Goal: Task Accomplishment & Management: Manage account settings

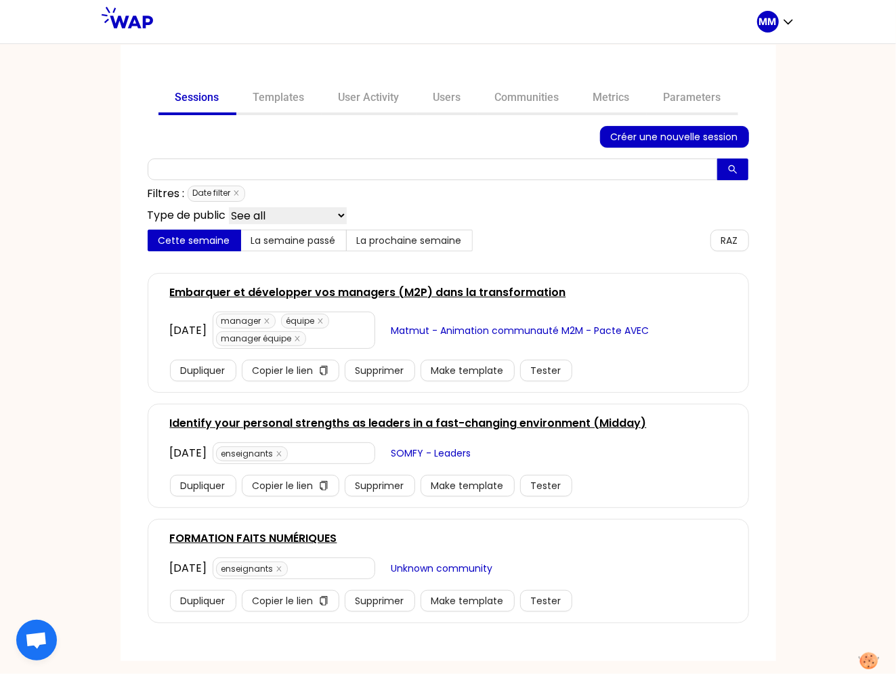
click at [379, 286] on link "Embarquer et développer vos managers (M2P) dans la transformation" at bounding box center [368, 292] width 396 height 16
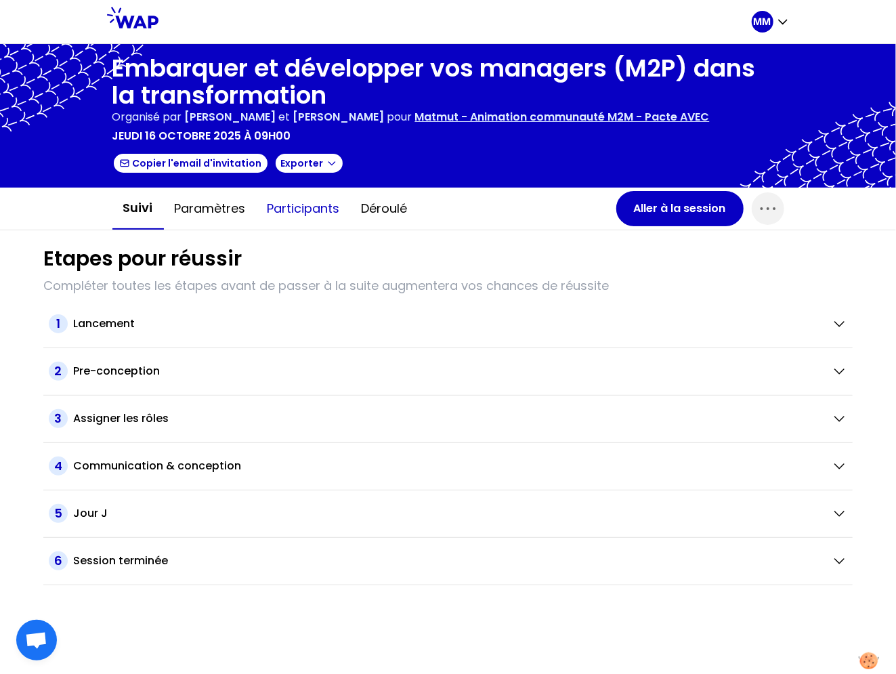
click at [317, 202] on button "Participants" at bounding box center [304, 208] width 94 height 41
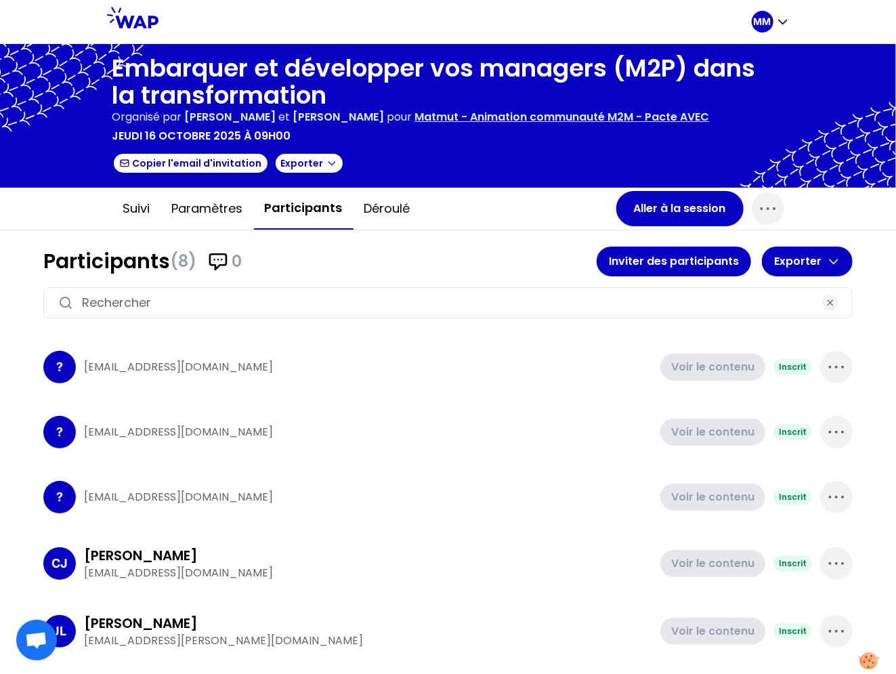
click at [326, 307] on input at bounding box center [448, 302] width 732 height 19
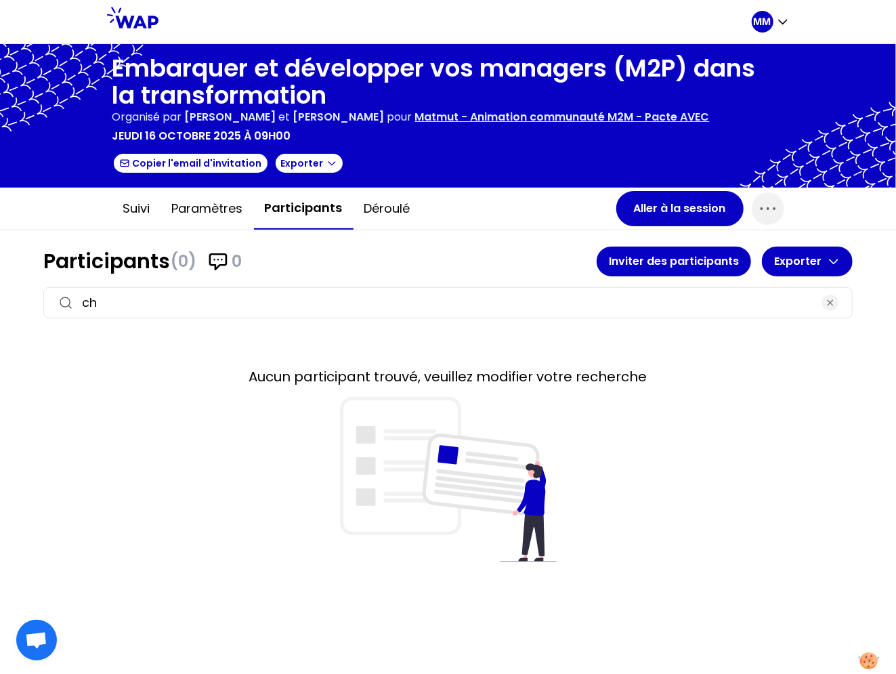
type input "c"
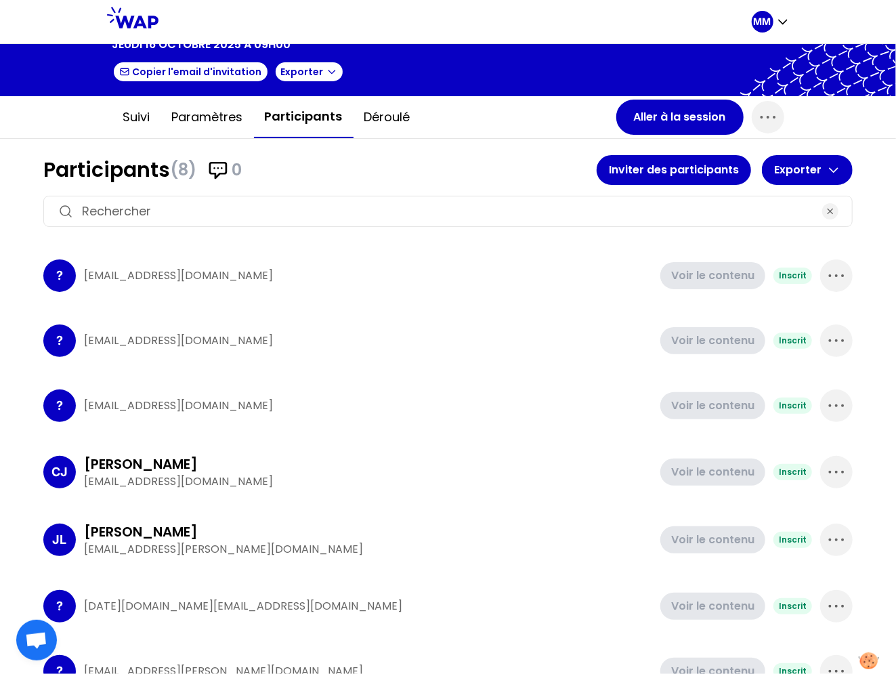
scroll to position [99, 0]
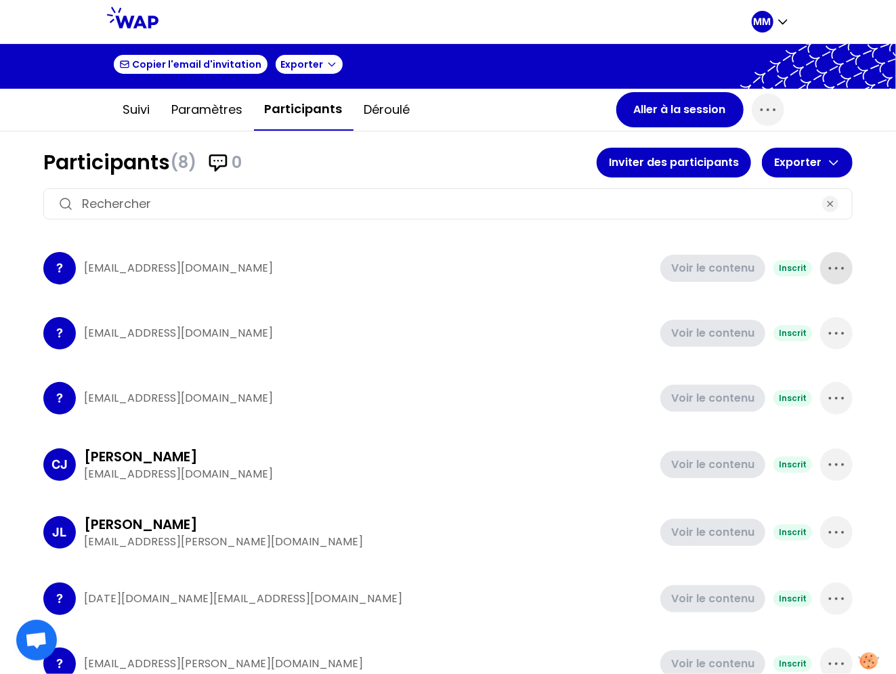
click at [827, 266] on icon "button" at bounding box center [836, 268] width 22 height 22
drag, startPoint x: 804, startPoint y: 312, endPoint x: 815, endPoint y: 280, distance: 34.3
click at [804, 311] on p "Supprimer" at bounding box center [785, 313] width 63 height 19
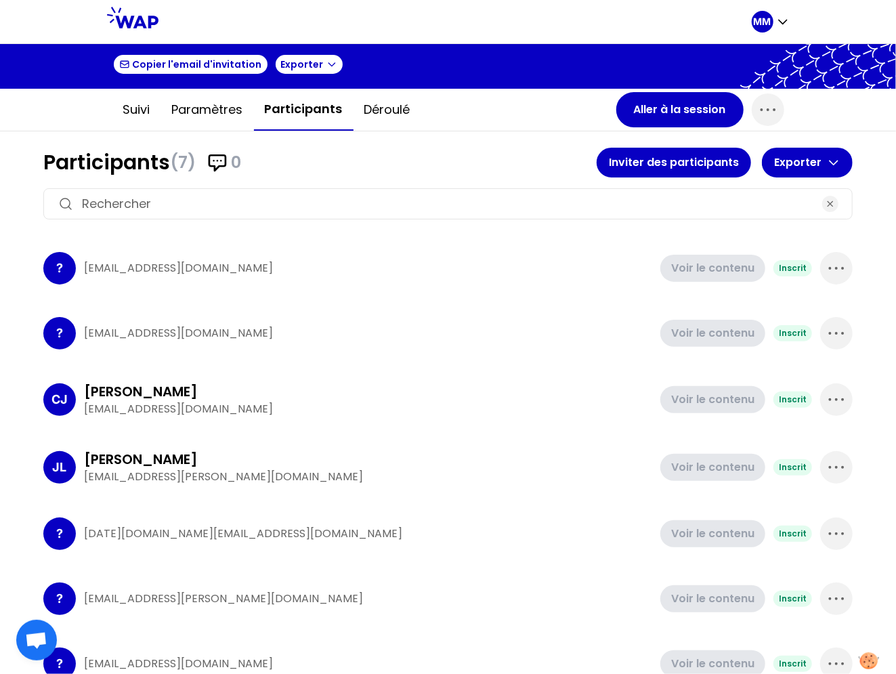
drag, startPoint x: 825, startPoint y: 263, endPoint x: 823, endPoint y: 288, distance: 25.2
click at [825, 263] on icon "button" at bounding box center [836, 268] width 22 height 22
click at [827, 308] on icon at bounding box center [835, 313] width 16 height 16
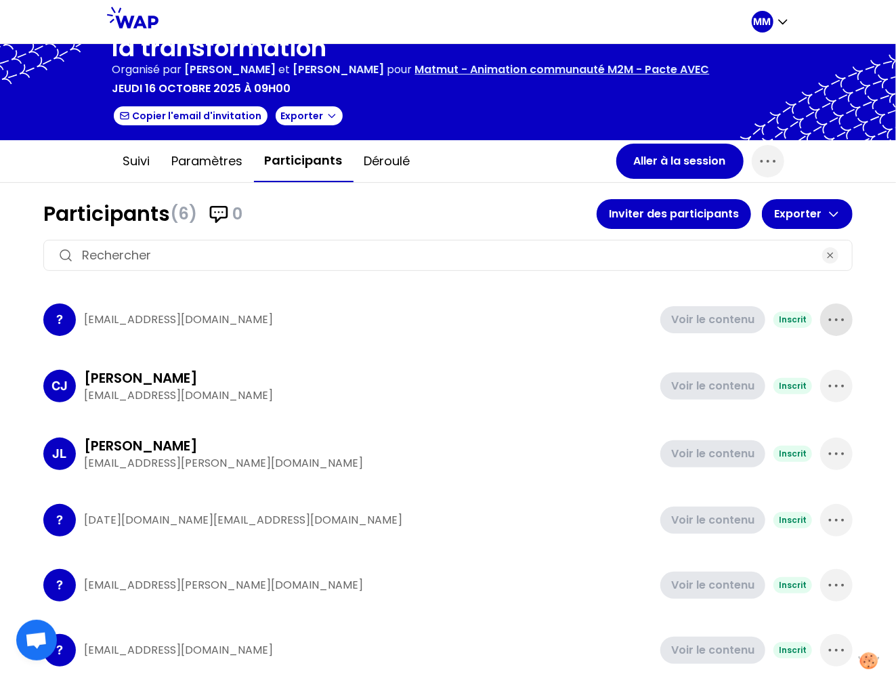
click at [825, 314] on icon "button" at bounding box center [836, 320] width 22 height 22
drag, startPoint x: 796, startPoint y: 364, endPoint x: 819, endPoint y: 330, distance: 41.1
click at [797, 364] on p "Supprimer" at bounding box center [785, 365] width 63 height 19
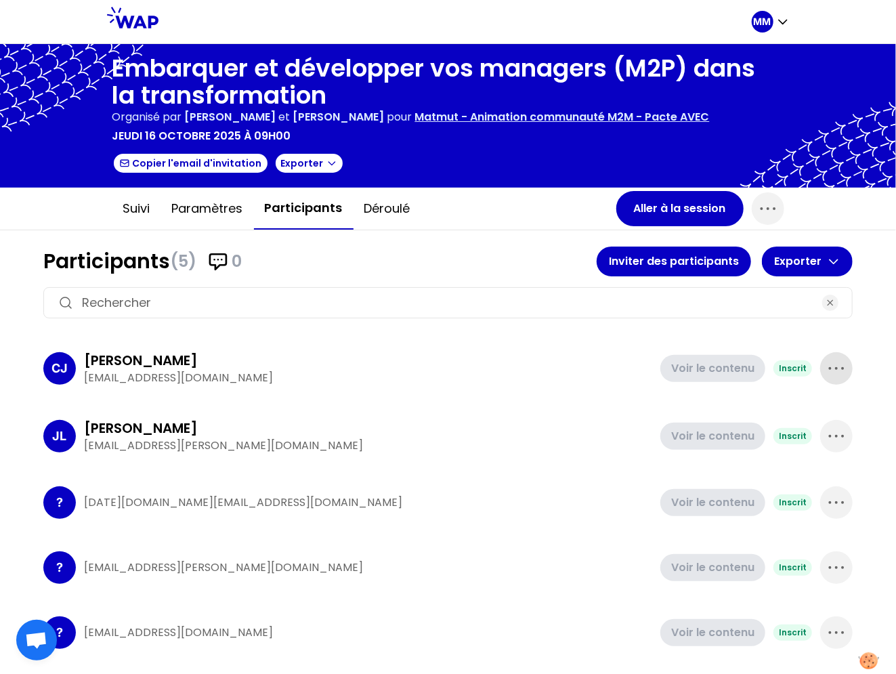
click at [832, 371] on icon "button" at bounding box center [836, 369] width 22 height 22
drag, startPoint x: 789, startPoint y: 416, endPoint x: 799, endPoint y: 400, distance: 18.6
click at [790, 415] on p "Supprimer" at bounding box center [785, 413] width 63 height 19
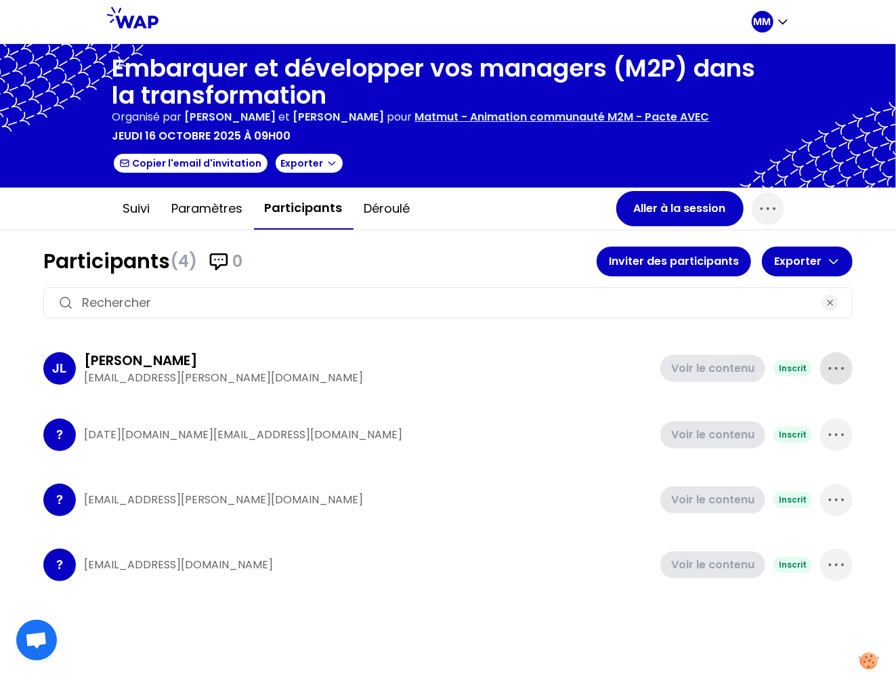
drag, startPoint x: 836, startPoint y: 363, endPoint x: 833, endPoint y: 379, distance: 15.9
click at [836, 363] on icon "button" at bounding box center [836, 369] width 22 height 22
drag, startPoint x: 821, startPoint y: 415, endPoint x: 836, endPoint y: 380, distance: 38.5
click at [821, 414] on div "Supprimer" at bounding box center [799, 414] width 106 height 30
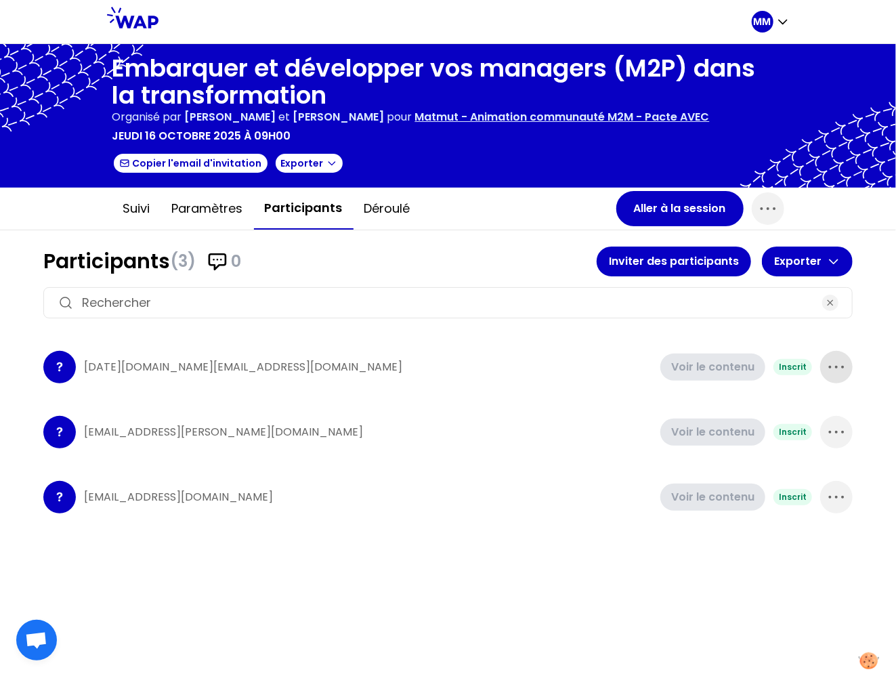
click at [840, 372] on icon "button" at bounding box center [836, 367] width 22 height 22
click at [823, 408] on div "Supprimer" at bounding box center [799, 412] width 106 height 30
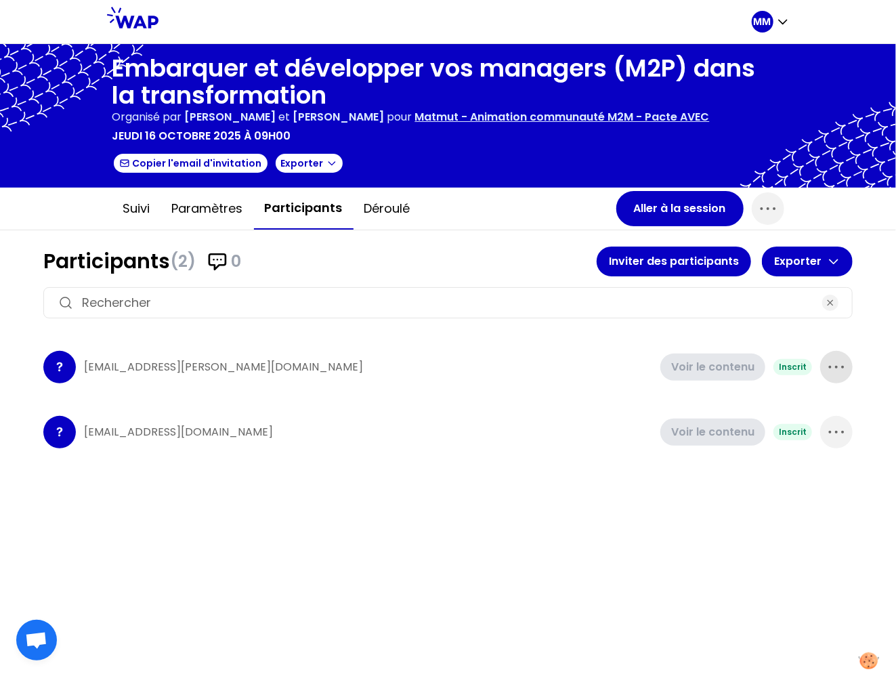
click at [838, 366] on icon "button" at bounding box center [836, 367] width 22 height 22
drag, startPoint x: 815, startPoint y: 407, endPoint x: 825, endPoint y: 376, distance: 32.8
click at [815, 406] on p "Supprimer" at bounding box center [785, 412] width 63 height 19
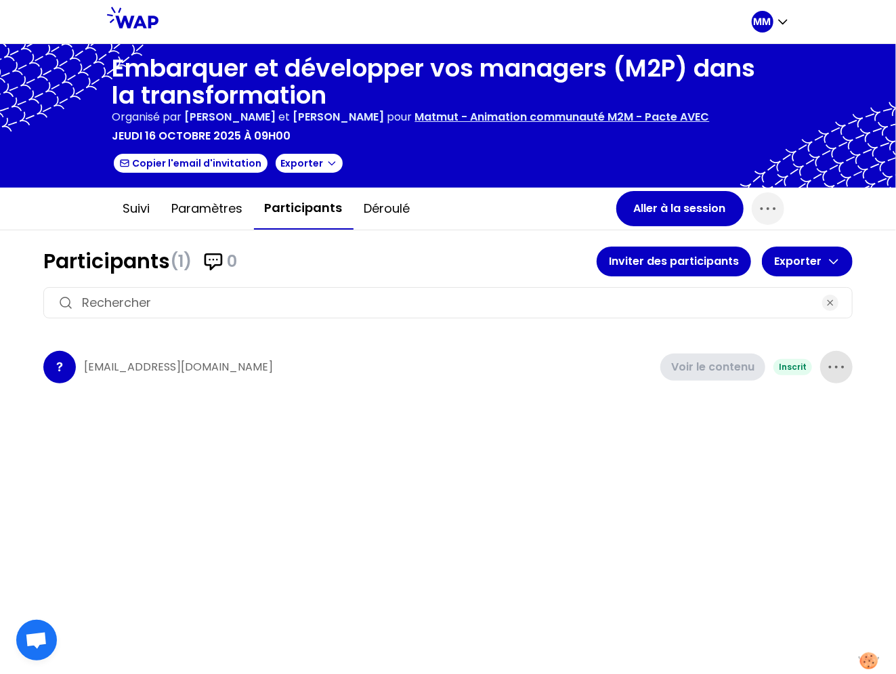
click at [832, 368] on icon "button" at bounding box center [836, 367] width 22 height 22
click at [799, 414] on p "Supprimer" at bounding box center [785, 412] width 63 height 19
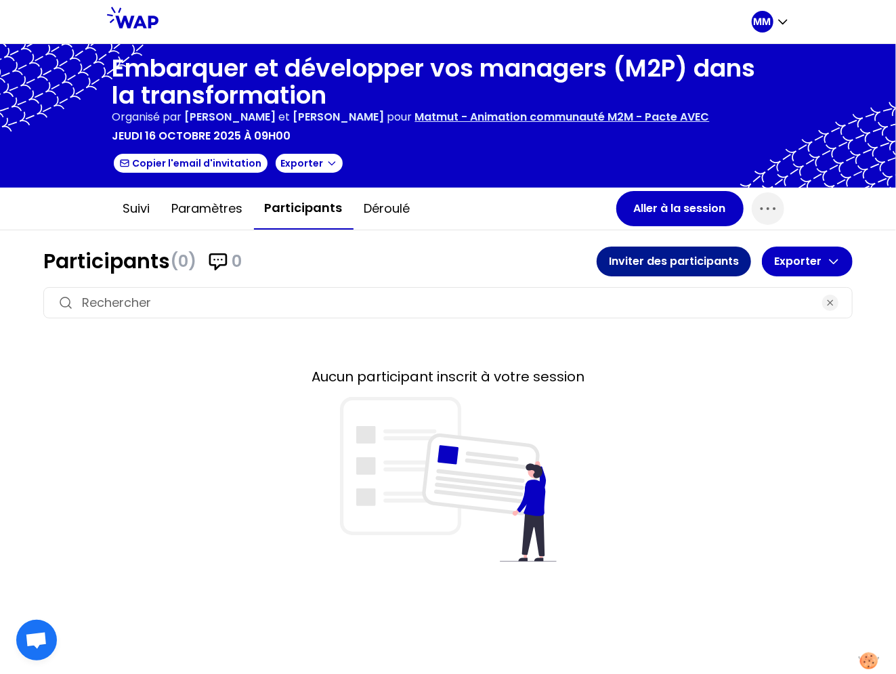
click at [683, 268] on button "Inviter des participants" at bounding box center [674, 261] width 154 height 30
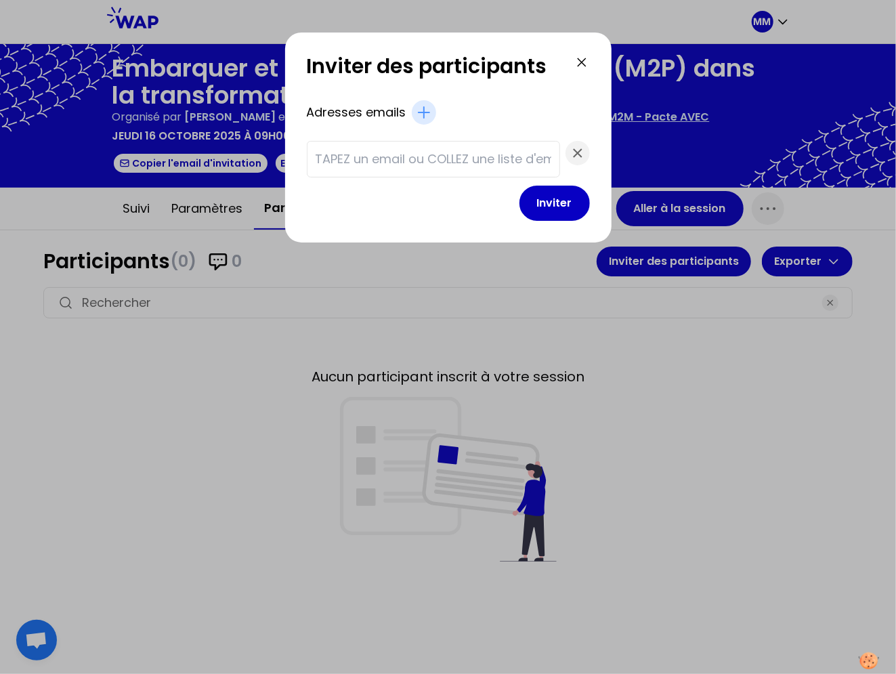
click at [496, 169] on div at bounding box center [433, 159] width 253 height 37
click at [492, 161] on input "text" at bounding box center [434, 159] width 236 height 19
paste input "[PERSON_NAME][EMAIL_ADDRESS][DOMAIN_NAME] [DOMAIN_NAME][EMAIL_ADDRESS][PERSON_N…"
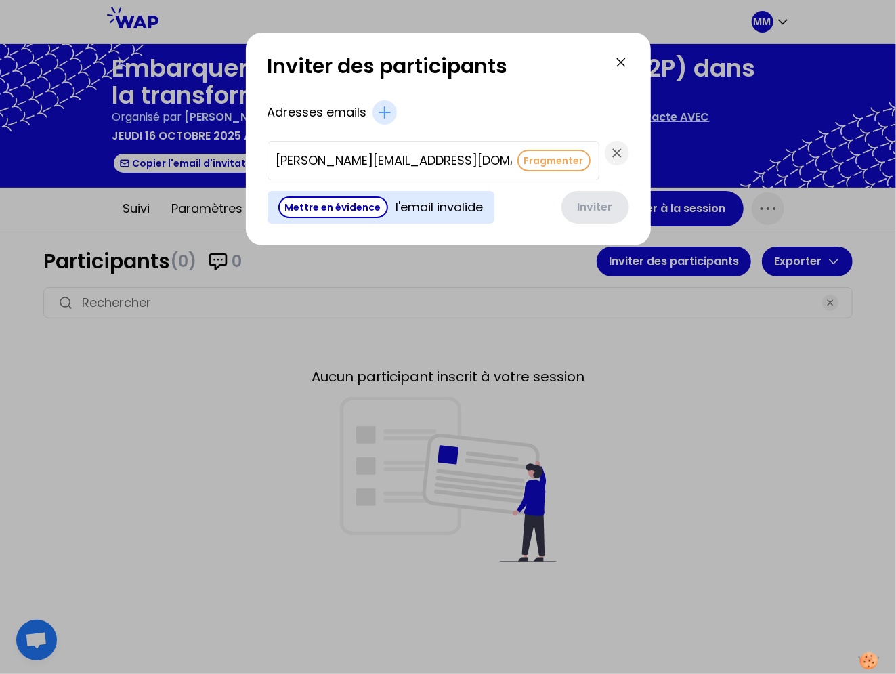
scroll to position [0, 1452]
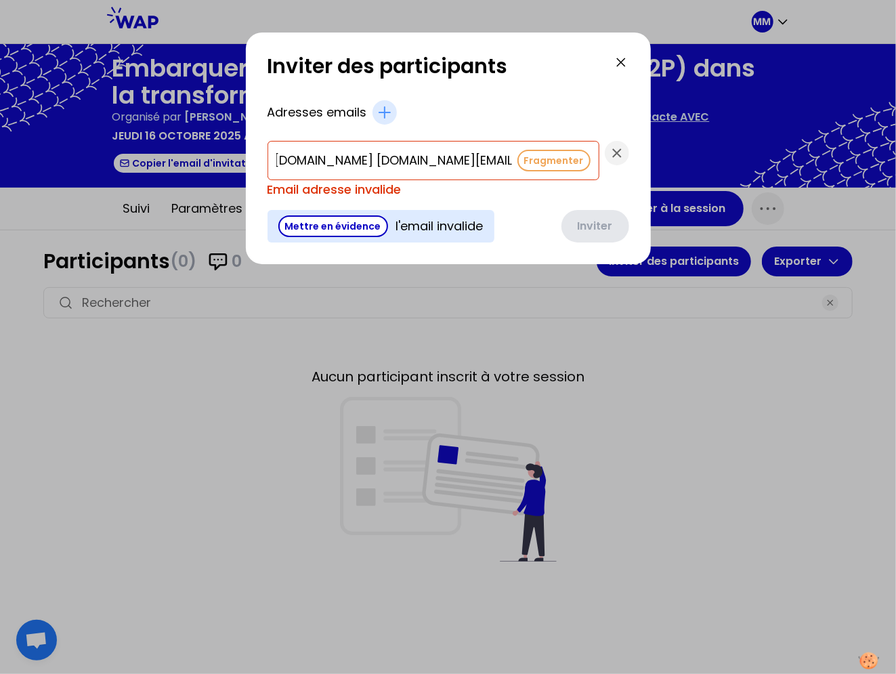
drag, startPoint x: 505, startPoint y: 158, endPoint x: 507, endPoint y: 170, distance: 12.3
click at [517, 158] on button "Fragmenter" at bounding box center [553, 161] width 73 height 22
type input "[EMAIL_ADDRESS][DOMAIN_NAME]"
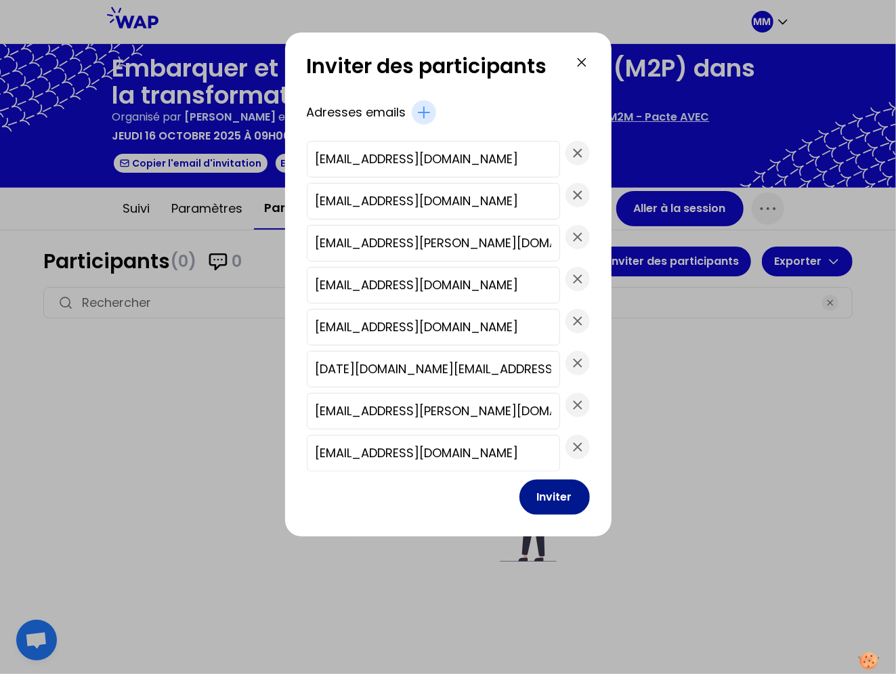
click at [542, 506] on button "Inviter" at bounding box center [554, 496] width 70 height 35
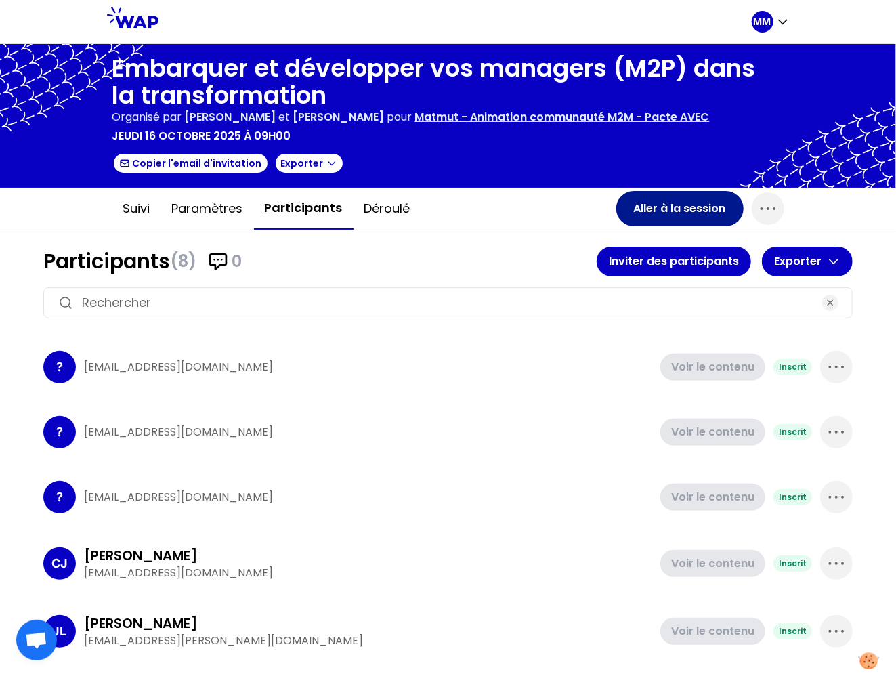
click at [670, 200] on button "Aller à la session" at bounding box center [679, 208] width 127 height 35
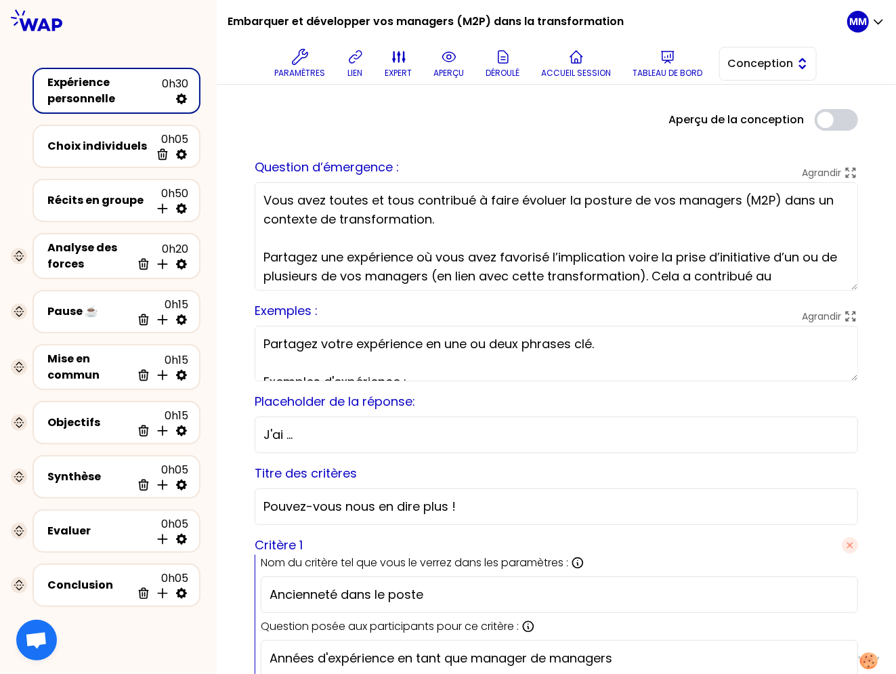
drag, startPoint x: 758, startPoint y: 67, endPoint x: 754, endPoint y: 79, distance: 12.8
click at [758, 67] on span "Conception" at bounding box center [758, 64] width 61 height 16
click at [754, 118] on span "Facilitation" at bounding box center [776, 119] width 58 height 16
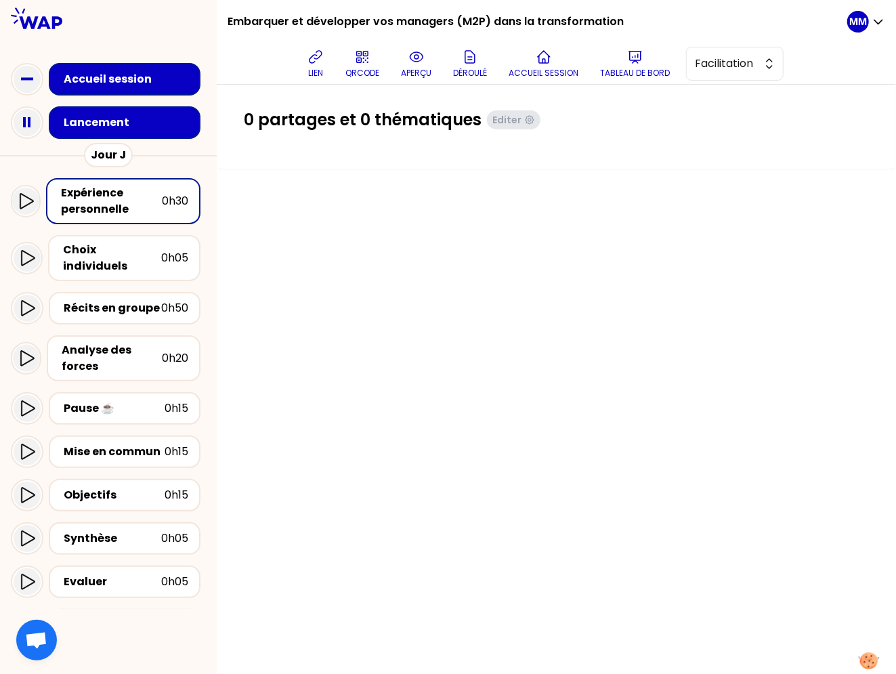
click at [152, 125] on div "Lancement" at bounding box center [129, 122] width 130 height 16
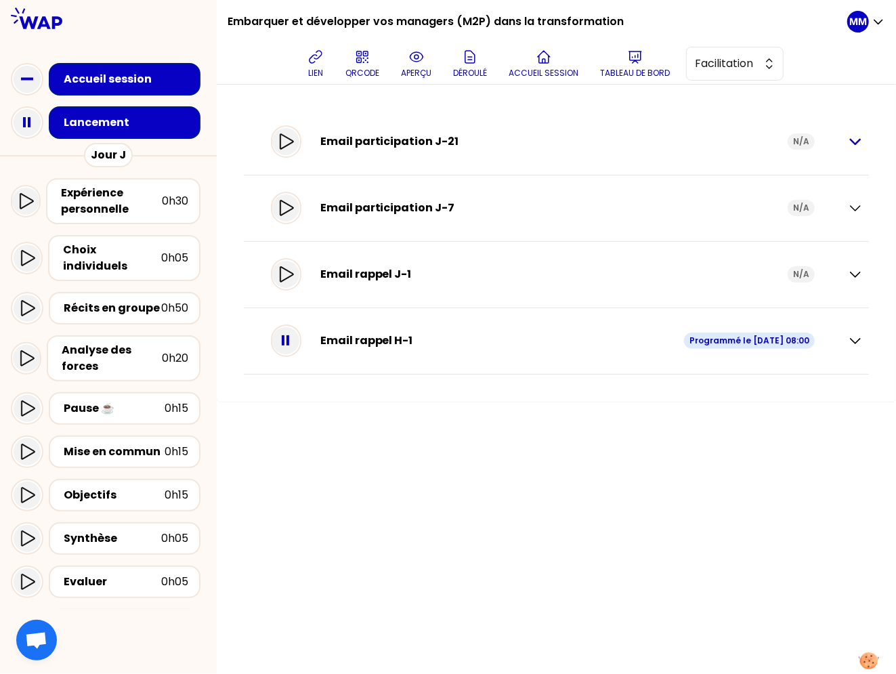
click at [857, 139] on icon "button" at bounding box center [855, 141] width 16 height 16
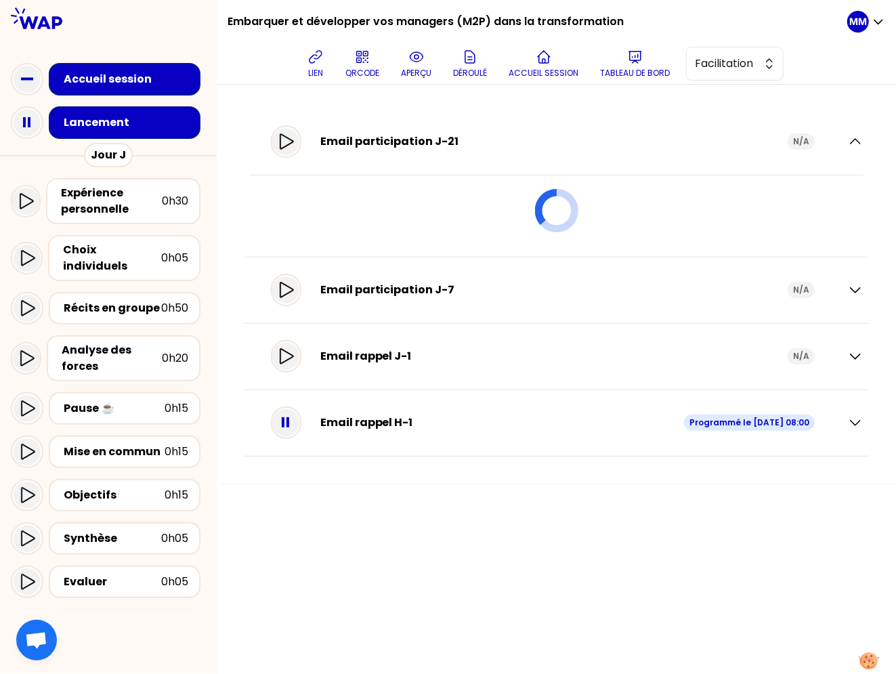
drag, startPoint x: 858, startPoint y: 142, endPoint x: 845, endPoint y: 166, distance: 27.0
click at [858, 143] on icon "button" at bounding box center [855, 141] width 16 height 16
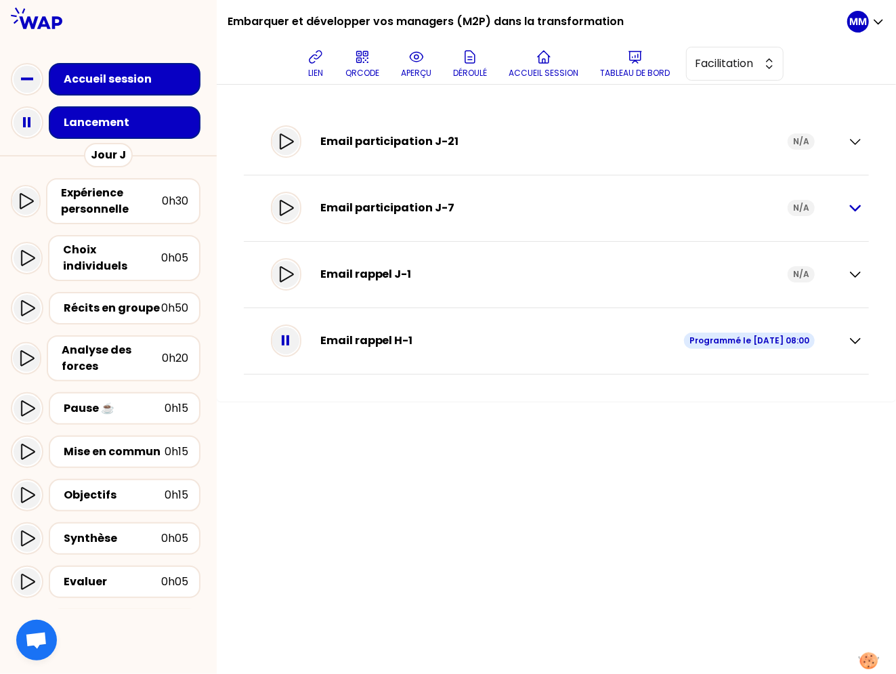
click at [860, 206] on icon "button" at bounding box center [855, 208] width 9 height 5
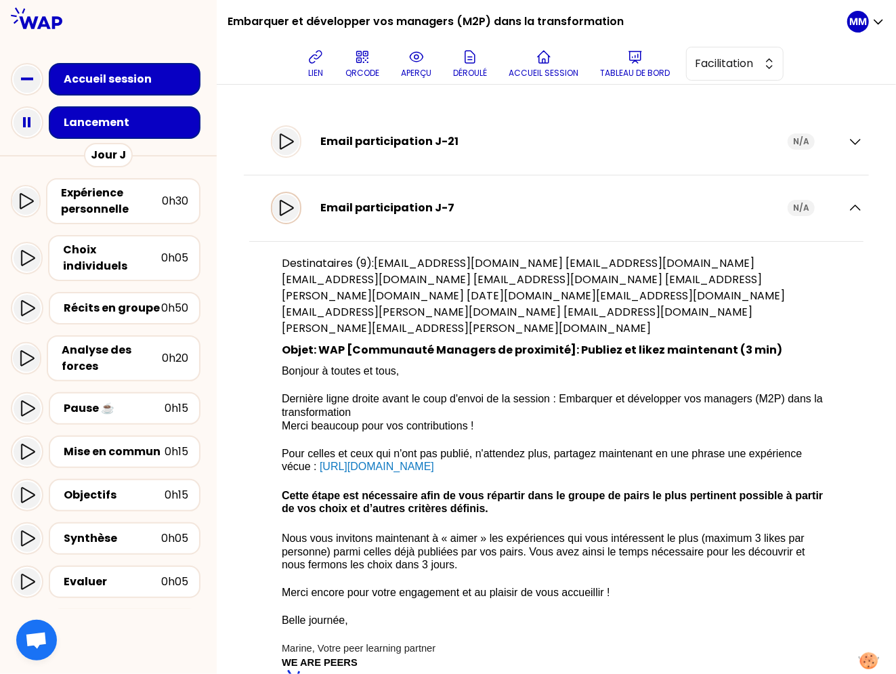
click at [294, 206] on icon at bounding box center [286, 208] width 16 height 16
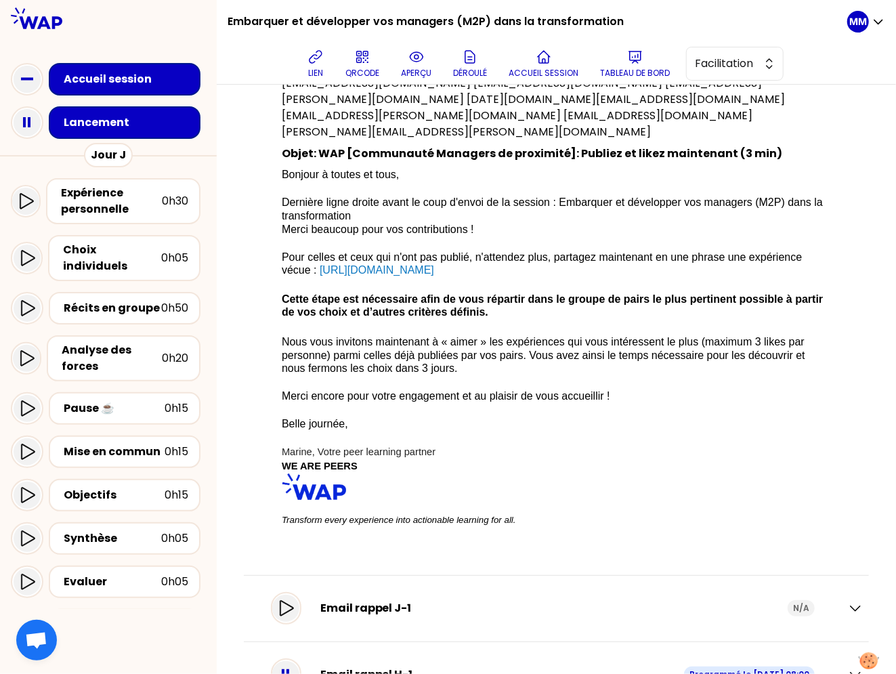
scroll to position [241, 0]
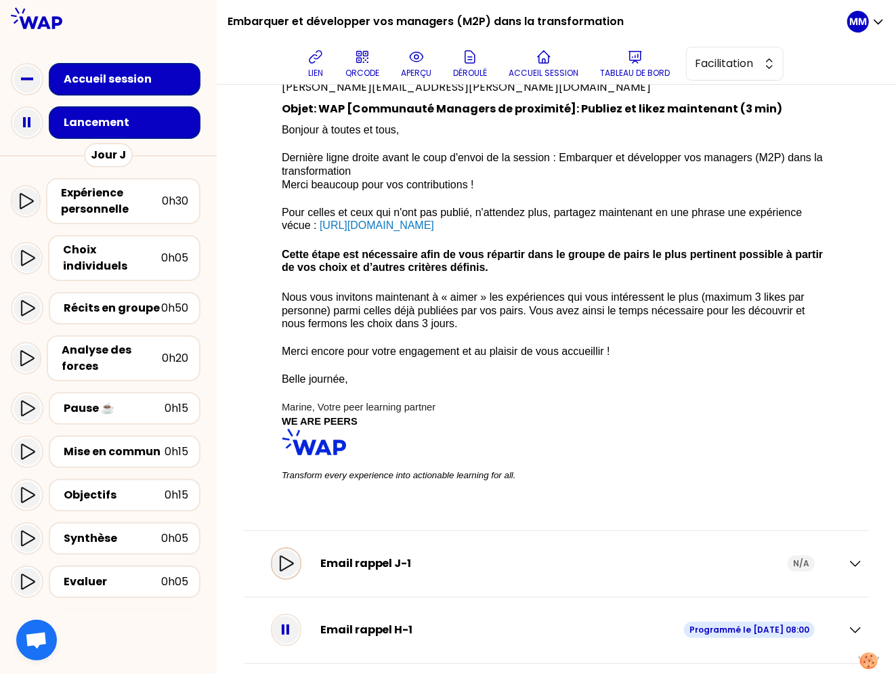
click at [294, 555] on icon at bounding box center [286, 563] width 16 height 16
